Goal: Entertainment & Leisure: Consume media (video, audio)

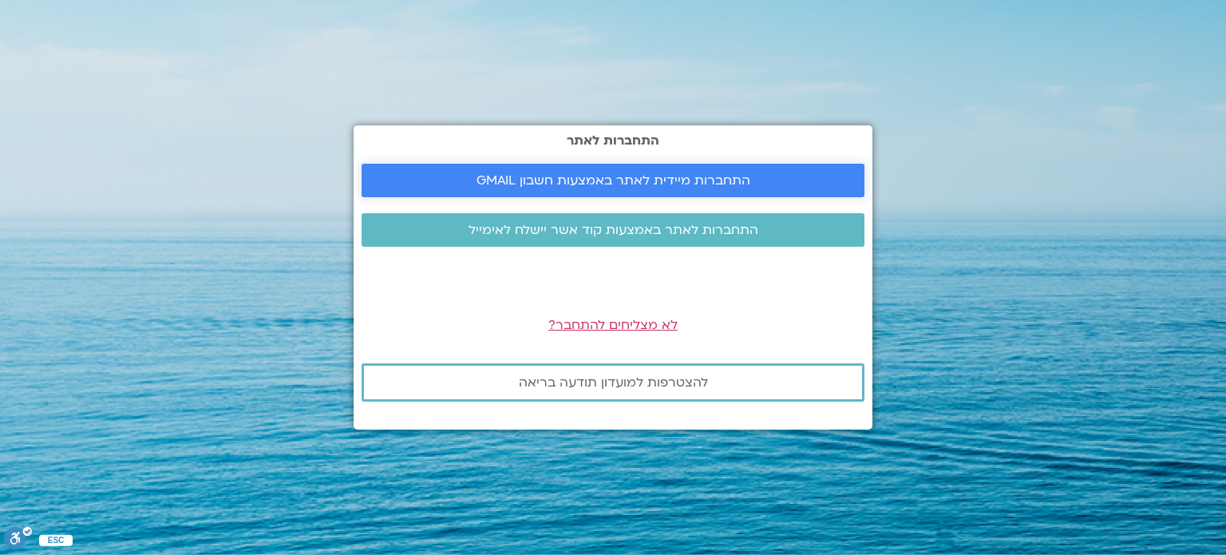
click at [575, 181] on span "התחברות מיידית לאתר באמצעות חשבון GMAIL" at bounding box center [613, 180] width 274 height 14
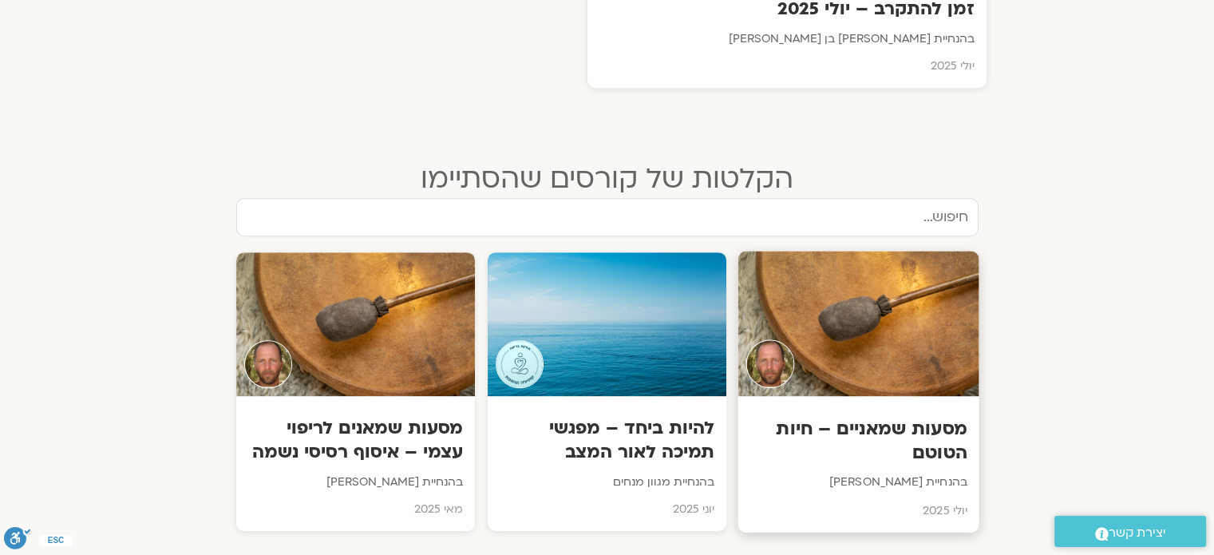
scroll to position [797, 0]
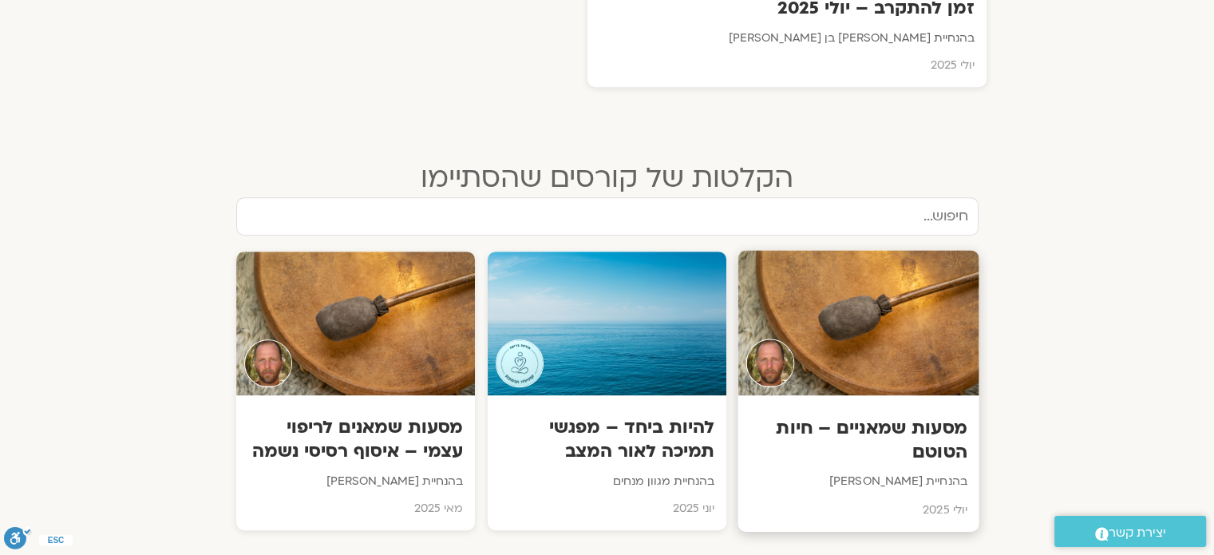
click at [847, 314] on div at bounding box center [858, 322] width 241 height 145
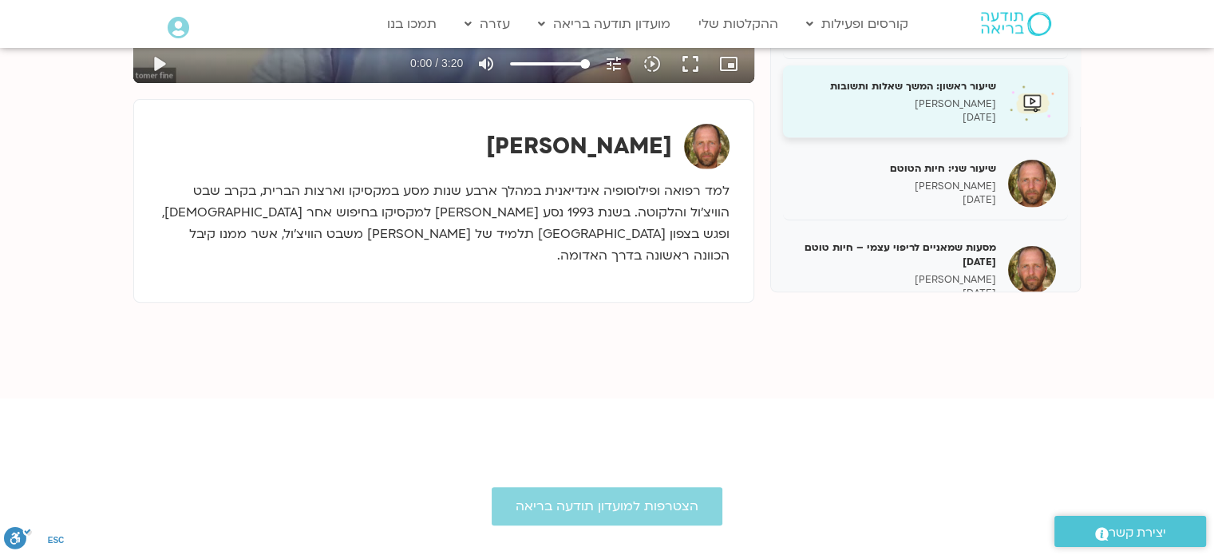
scroll to position [13, 0]
click at [915, 81] on h5 "שיעור ראשון: המשך שאלות ותשובות" at bounding box center [895, 87] width 201 height 14
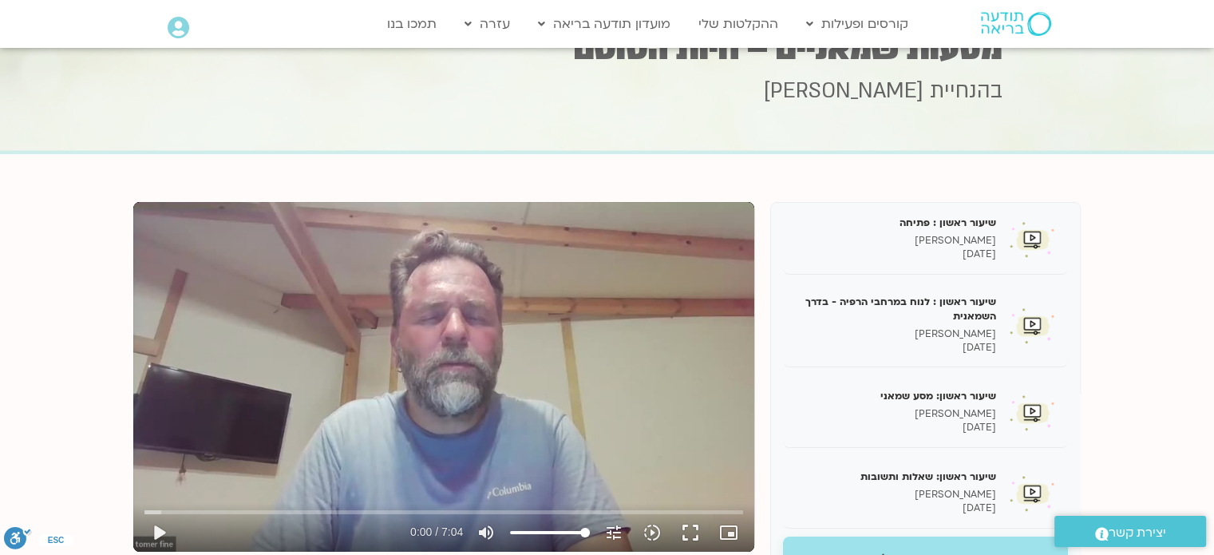
scroll to position [54, 0]
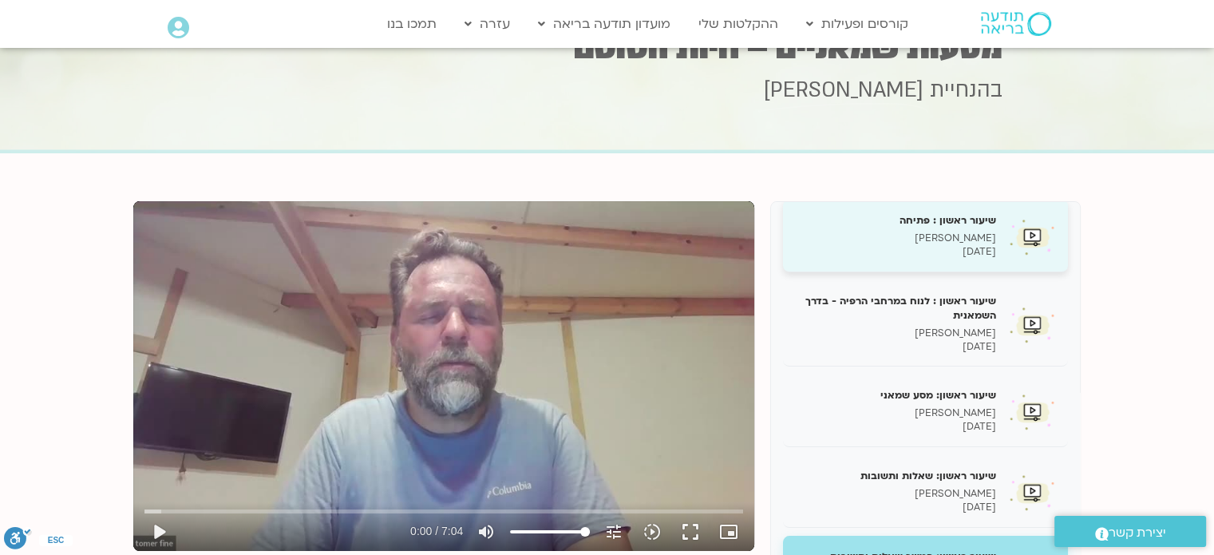
click at [970, 223] on h5 "שיעור ראשון : פתיחה" at bounding box center [895, 220] width 201 height 14
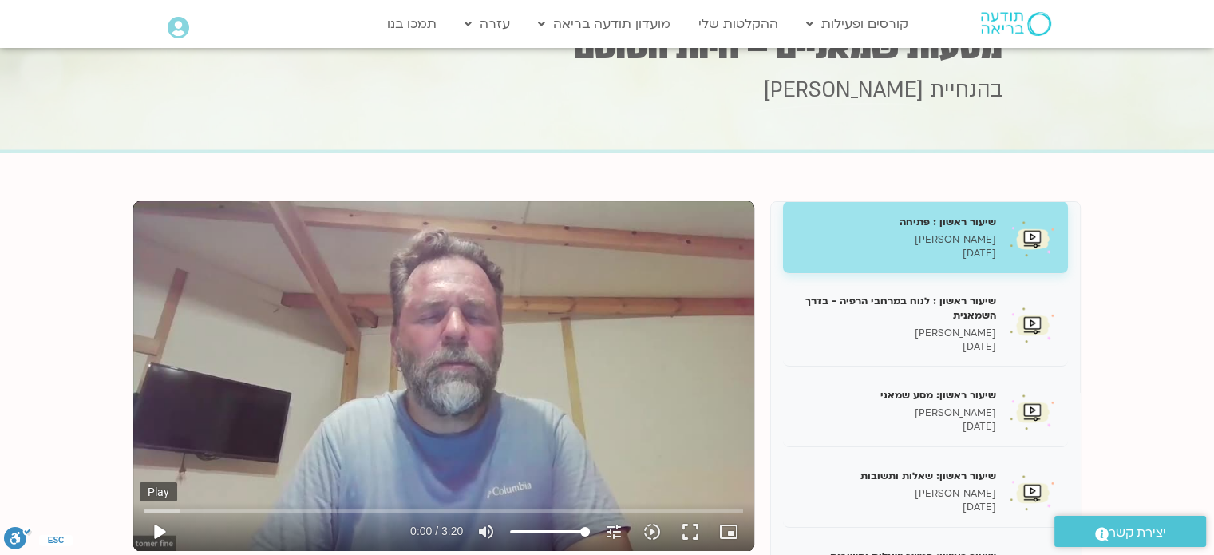
click at [156, 531] on button "play_arrow" at bounding box center [159, 531] width 38 height 38
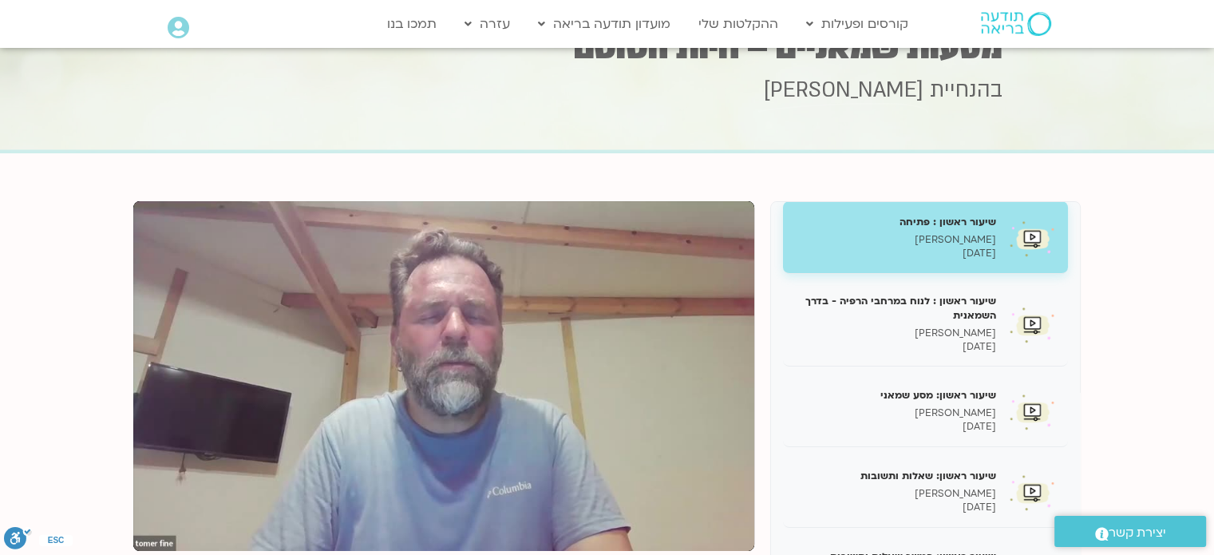
click at [878, 115] on div "בהנחיית תומר פיין" at bounding box center [607, 112] width 790 height 73
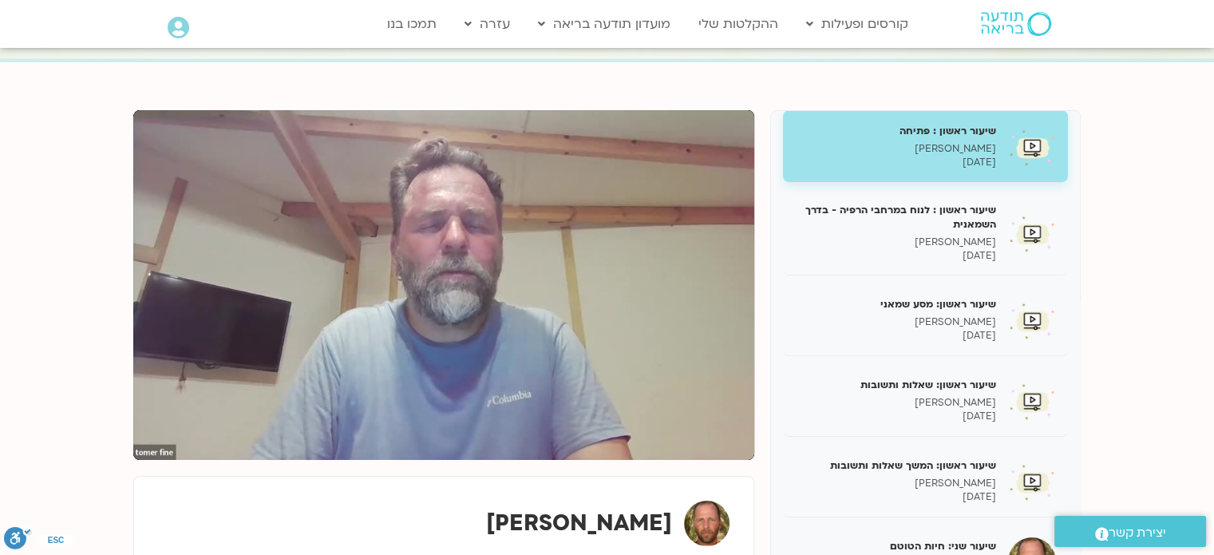
scroll to position [146, 0]
type input "200"
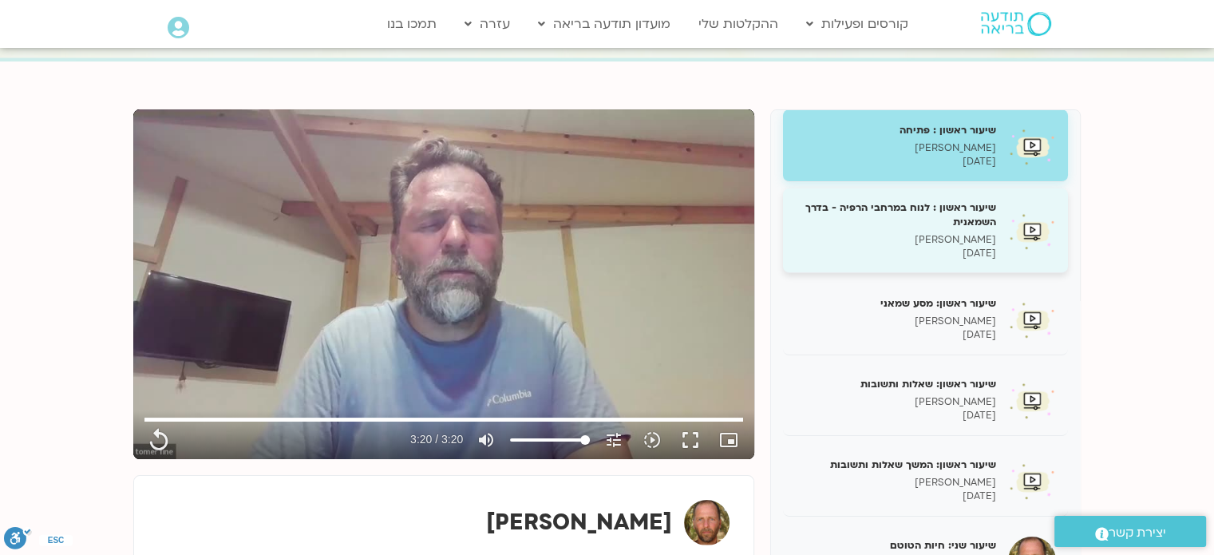
click at [952, 204] on h5 "שיעור ראשון : לנוח במרחבי הרפיה - בדרך השמאנית" at bounding box center [895, 214] width 201 height 29
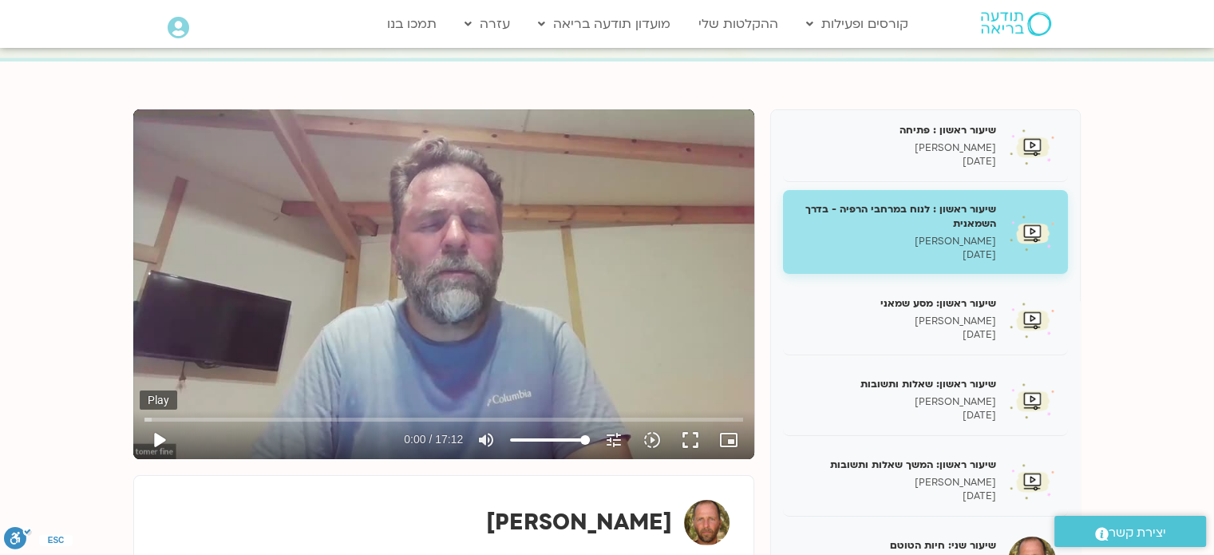
click at [152, 438] on button "play_arrow" at bounding box center [159, 440] width 38 height 38
click at [448, 413] on div "Skip Ad 8:42 pause 11:05 / 17:12 volume_up Mute tune Resolution Auto 480p slow_…" at bounding box center [444, 433] width 608 height 52
click at [452, 417] on input "Seek" at bounding box center [443, 419] width 598 height 10
click at [567, 417] on input "Seek" at bounding box center [443, 419] width 598 height 10
click at [587, 414] on input "Seek" at bounding box center [443, 419] width 598 height 10
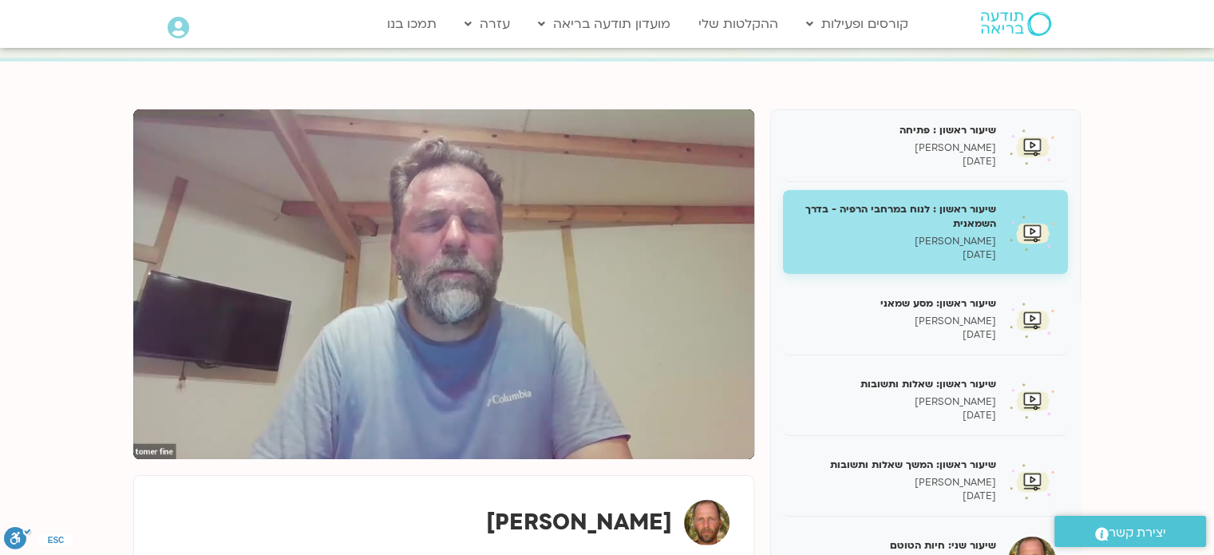
type input "1032"
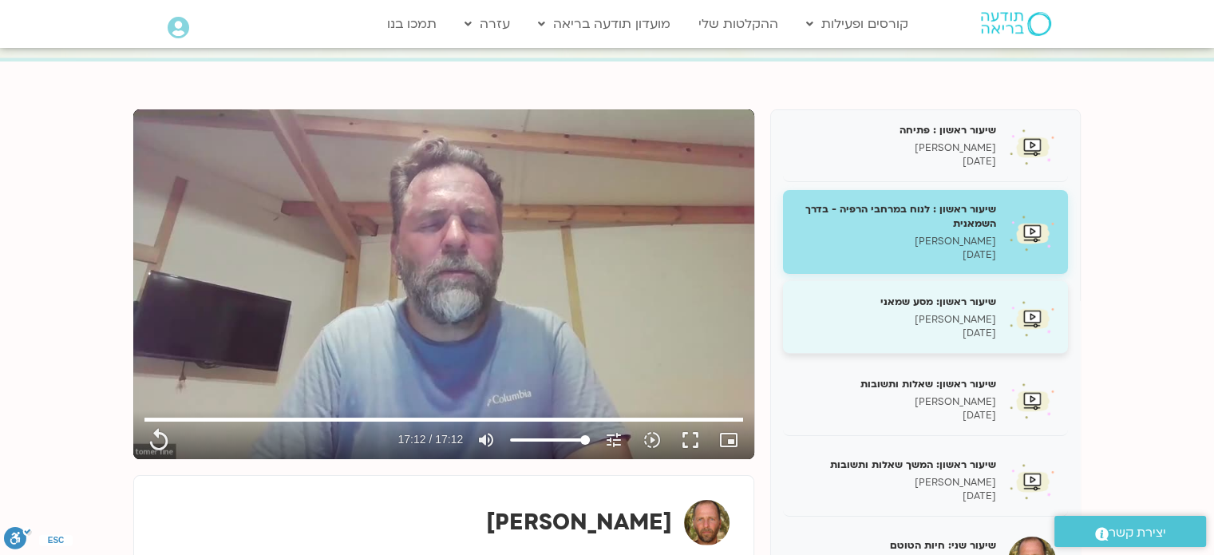
click at [951, 299] on h5 "שיעור ראשון: מסע שמאני" at bounding box center [895, 301] width 201 height 14
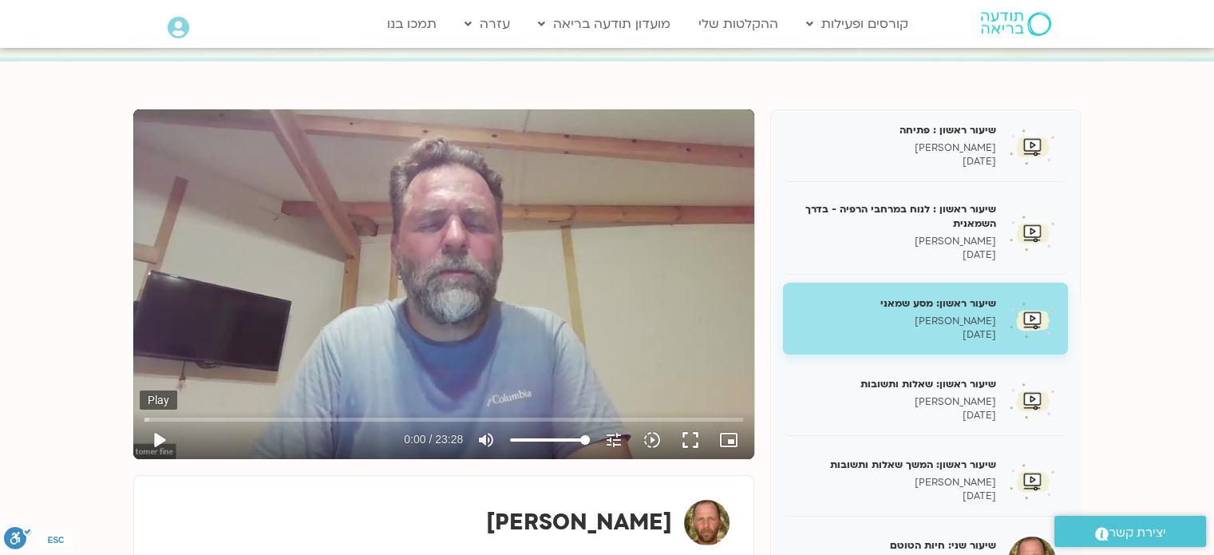
click at [158, 441] on button "play_arrow" at bounding box center [159, 440] width 38 height 38
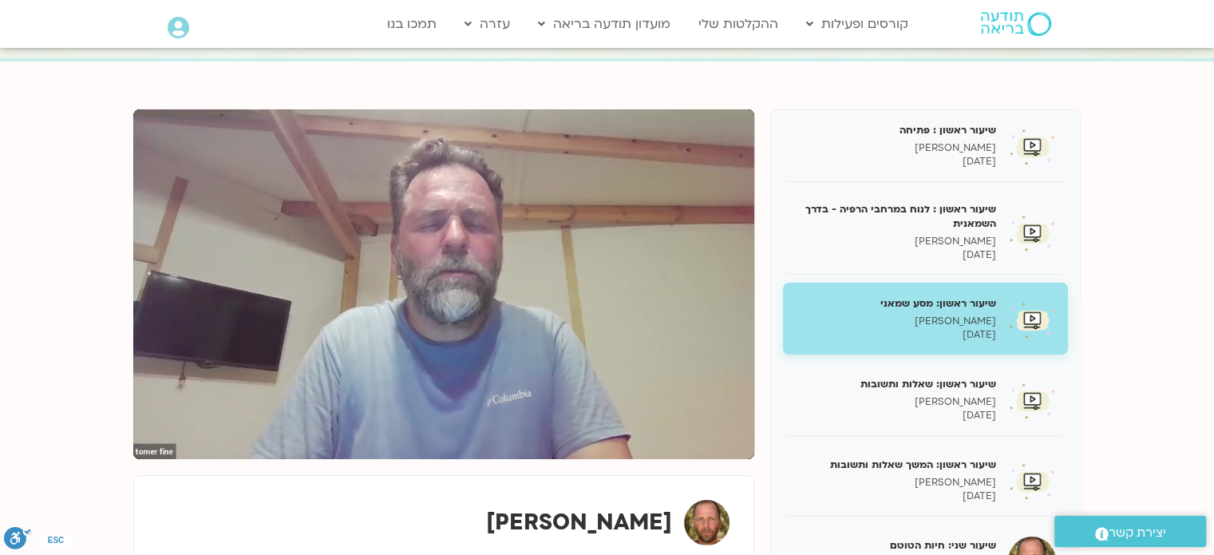
type input "1408"
